Goal: Check status: Check status

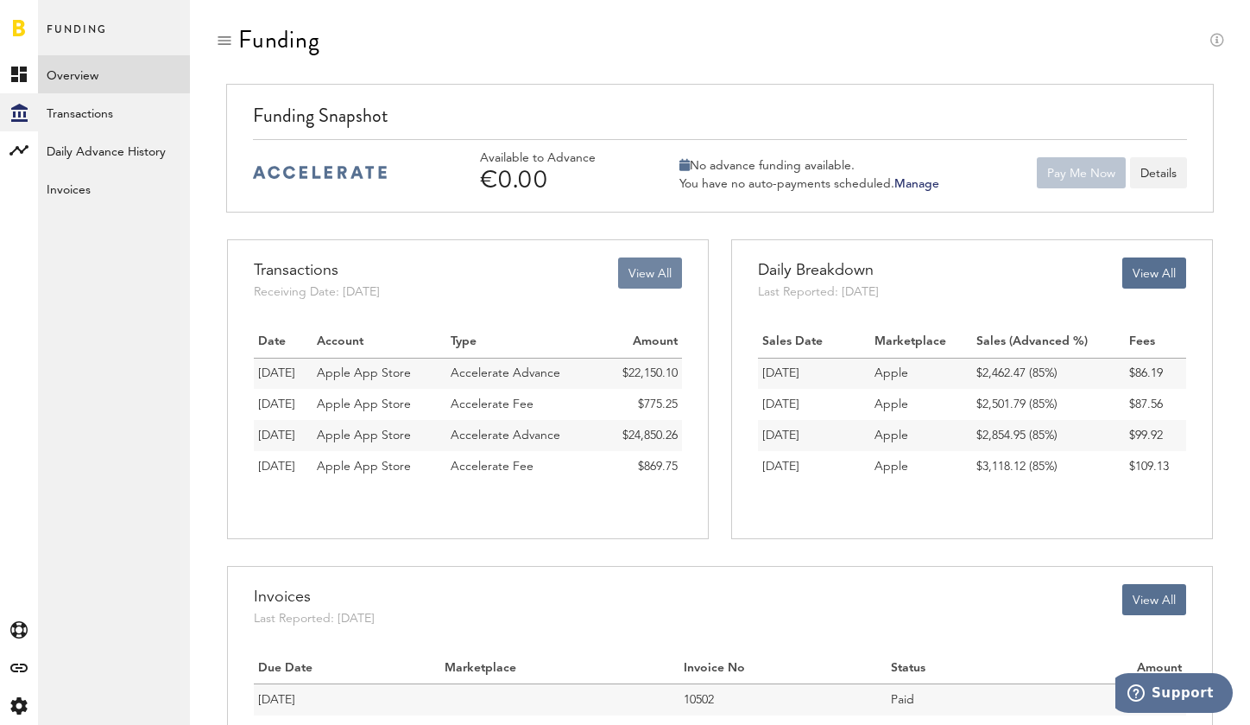
click at [655, 275] on button "View All" at bounding box center [650, 272] width 64 height 31
click at [1143, 277] on button "View All" at bounding box center [1155, 272] width 64 height 31
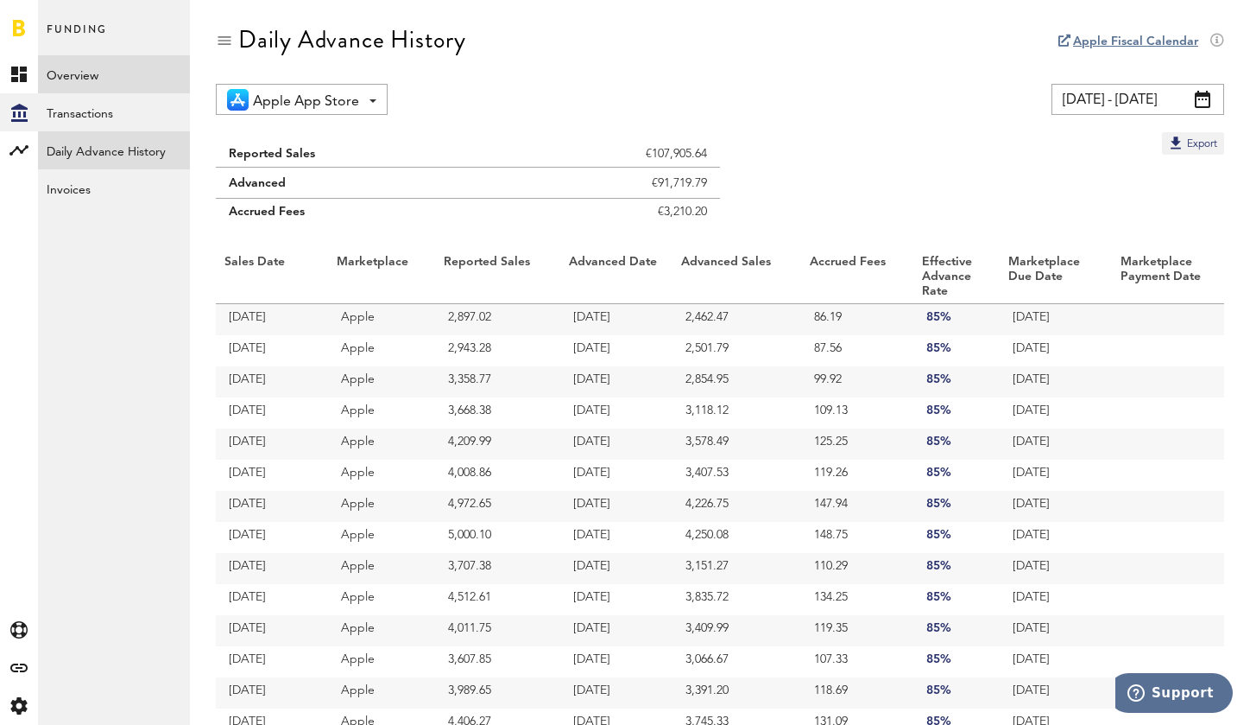
click at [116, 82] on link "Overview" at bounding box center [114, 74] width 152 height 38
